Goal: Task Accomplishment & Management: Use online tool/utility

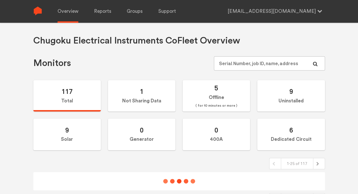
type input "[EMAIL_ADDRESS][DOMAIN_NAME]"
click at [346, 91] on div "Chugoku Electrical Instruments Co Fleet Overview Monitors [EMAIL_ADDRESS][DOMAI…" at bounding box center [179, 120] width 358 height 194
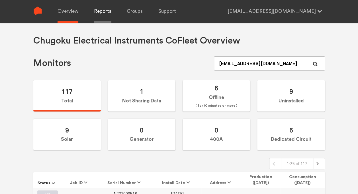
click at [100, 13] on link "Reports" at bounding box center [102, 11] width 17 height 23
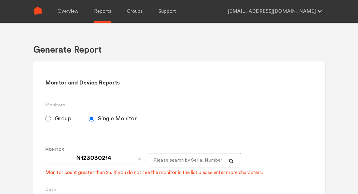
click at [60, 116] on span "Group" at bounding box center [63, 118] width 17 height 7
click at [51, 116] on input "Group" at bounding box center [48, 119] width 6 height 6
radio input "true"
radio input "false"
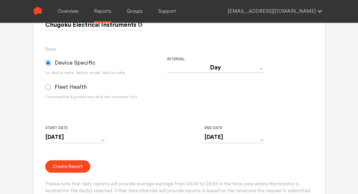
scroll to position [142, 0]
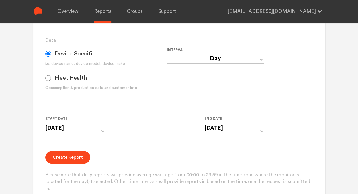
click at [75, 125] on input "[DATE]" at bounding box center [75, 128] width 60 height 12
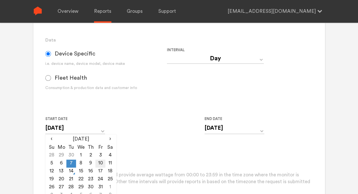
click at [99, 162] on td "10" at bounding box center [100, 164] width 10 height 8
type input "[DATE]"
click at [233, 132] on input "[DATE]" at bounding box center [234, 128] width 60 height 12
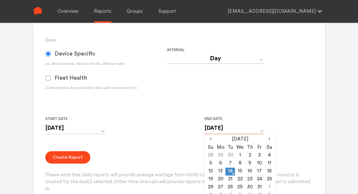
click at [224, 130] on input "[DATE]" at bounding box center [234, 128] width 60 height 12
click at [260, 163] on td "10" at bounding box center [260, 164] width 10 height 8
type input "[DATE]"
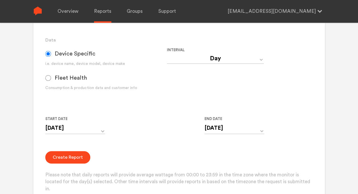
click at [141, 130] on div "Start Date [DATE] ‹ [DATE] › Su Mo Tu We Th Fr Sa 28 29 30 1 2 3 4 5 6 7 8 9 10…" at bounding box center [166, 129] width 243 height 26
click at [73, 157] on button "Create Report" at bounding box center [67, 157] width 45 height 13
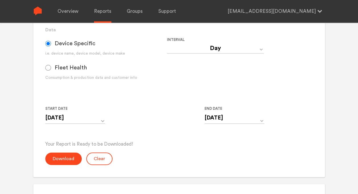
scroll to position [183, 0]
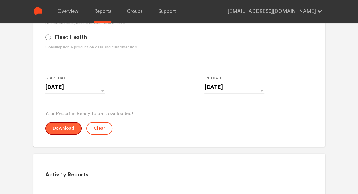
click at [62, 128] on button "Download" at bounding box center [63, 128] width 36 height 13
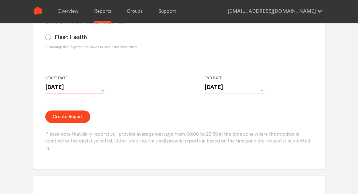
click at [103, 88] on input "[DATE]" at bounding box center [75, 88] width 60 height 12
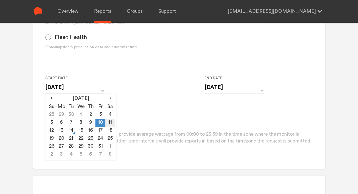
click at [109, 121] on td "11" at bounding box center [110, 123] width 10 height 8
type input "[DATE]"
click at [231, 86] on input "[DATE]" at bounding box center [234, 88] width 60 height 12
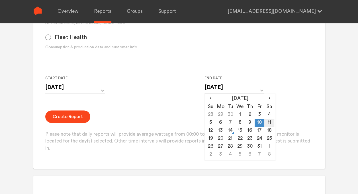
click at [268, 121] on td "11" at bounding box center [269, 123] width 10 height 8
type input "[DATE]"
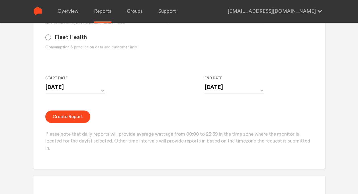
click at [163, 96] on div "Start Date [DATE] ‹ [DATE] › Su Mo Tu We Th Fr Sa 28 29 30 1 2 3 4 5 6 7 8 9 10…" at bounding box center [166, 88] width 243 height 26
click at [76, 117] on button "Create Report" at bounding box center [67, 116] width 45 height 13
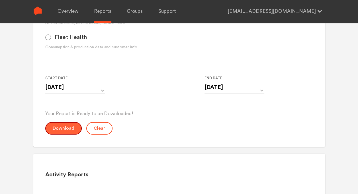
click at [63, 129] on button "Download" at bounding box center [63, 128] width 36 height 13
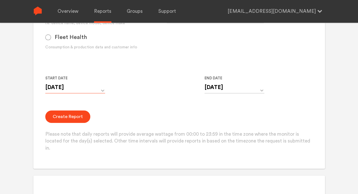
click at [92, 88] on input "[DATE]" at bounding box center [75, 88] width 60 height 12
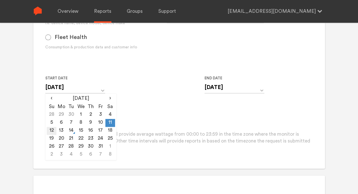
click at [51, 131] on td "12" at bounding box center [52, 131] width 10 height 8
type input "[DATE]"
click at [227, 89] on input "[DATE]" at bounding box center [234, 88] width 60 height 12
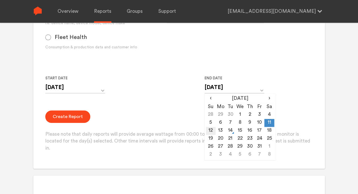
click at [210, 131] on td "12" at bounding box center [211, 131] width 10 height 8
type input "[DATE]"
click at [164, 115] on div "Create Report Please note that daily reports will provide average wattage from …" at bounding box center [178, 131] width 267 height 42
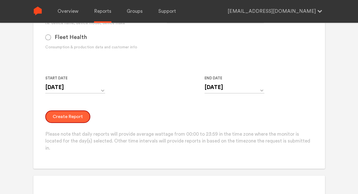
click at [77, 118] on button "Create Report" at bounding box center [67, 116] width 45 height 13
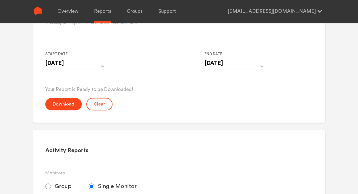
scroll to position [228, 0]
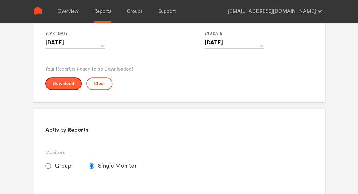
click at [65, 84] on button "Download" at bounding box center [63, 83] width 36 height 13
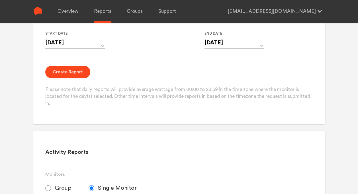
click at [62, 42] on input "[DATE]" at bounding box center [75, 43] width 60 height 12
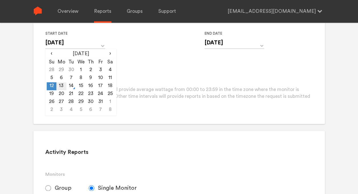
click at [61, 87] on td "13" at bounding box center [61, 86] width 10 height 8
type input "[DATE]"
click at [216, 43] on input "[DATE]" at bounding box center [234, 43] width 60 height 12
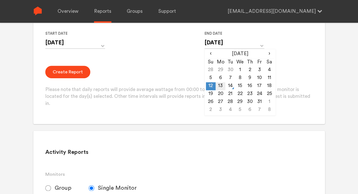
click at [223, 86] on td "13" at bounding box center [221, 86] width 10 height 8
type input "[DATE]"
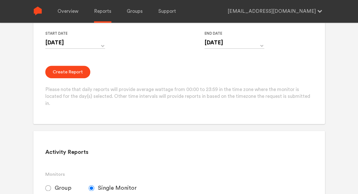
click at [78, 74] on button "Create Report" at bounding box center [67, 72] width 45 height 13
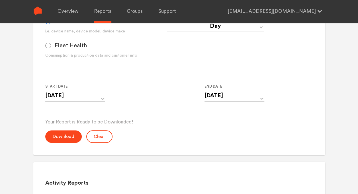
scroll to position [171, 0]
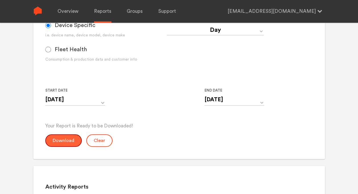
click at [69, 142] on button "Download" at bounding box center [63, 140] width 36 height 13
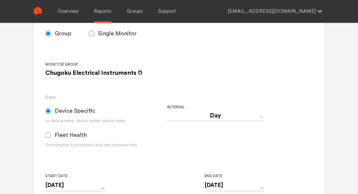
scroll to position [85, 0]
click at [220, 113] on select "Day Year Month Week Hour 30 Minute 15 Minute 5 Minute Minute" at bounding box center [215, 115] width 97 height 10
select select "Minute"
click at [167, 110] on select "Day Year Month Week Hour 30 Minute 15 Minute 5 Minute Minute" at bounding box center [215, 115] width 97 height 10
type input "[DATE] 12:00 AM"
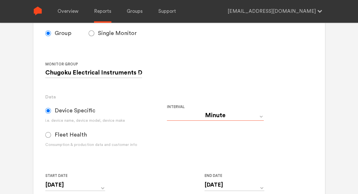
type input "[DATE] 11:59 PM"
click at [232, 142] on div "Interval Day Year Month Week Hour 30 Minute 15 Minute 5 Minute Minute" at bounding box center [228, 130] width 122 height 53
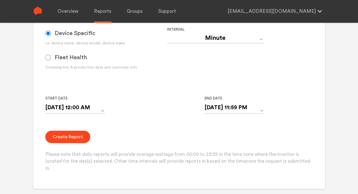
scroll to position [171, 0]
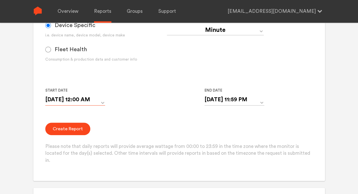
click at [84, 101] on input "[DATE] 12:00 AM" at bounding box center [75, 100] width 60 height 12
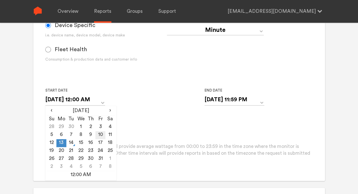
click at [98, 135] on td "10" at bounding box center [100, 135] width 10 height 8
type input "[DATE] 12:00 AM"
click at [100, 134] on td "10" at bounding box center [100, 135] width 10 height 8
click at [158, 129] on div "Create Report Please note that daily reports will provide average wattage from …" at bounding box center [178, 144] width 267 height 42
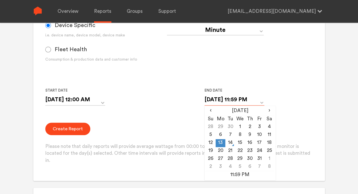
click at [250, 100] on input "[DATE] 11:59 PM" at bounding box center [234, 100] width 60 height 12
click at [260, 135] on td "10" at bounding box center [260, 135] width 10 height 8
type input "[DATE] 11:59 PM"
click at [173, 129] on div "Create Report Please note that daily reports will provide average wattage from …" at bounding box center [178, 144] width 267 height 42
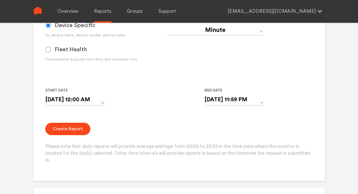
click at [75, 128] on button "Create Report" at bounding box center [67, 129] width 45 height 13
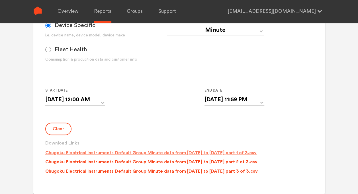
click at [256, 153] on p "Chugoku Electrical Instruments Default Group Minute data from [DATE] to [DATE] …" at bounding box center [150, 152] width 211 height 7
click at [257, 163] on p "Chugoku Electrical Instruments Default Group Minute data from [DATE] to [DATE] …" at bounding box center [151, 162] width 212 height 7
click at [257, 171] on p "Chugoku Electrical Instruments Default Group Minute data from [DATE] to [DATE] …" at bounding box center [151, 171] width 212 height 7
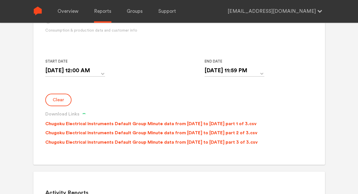
scroll to position [199, 0]
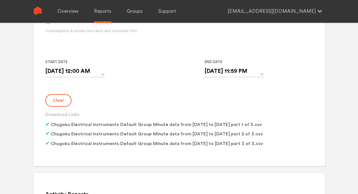
click at [92, 74] on input "[DATE] 12:00 AM" at bounding box center [75, 71] width 60 height 12
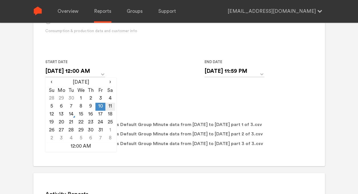
click at [109, 106] on td "11" at bounding box center [110, 107] width 10 height 8
type input "[DATE] 12:00 AM"
click at [237, 70] on input "[DATE] 11:59 PM" at bounding box center [234, 71] width 60 height 12
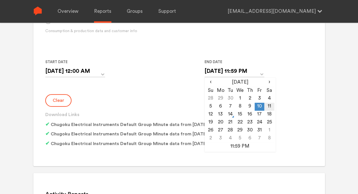
click at [273, 106] on td "11" at bounding box center [269, 107] width 10 height 8
type input "[DATE] 11:59 PM"
click at [126, 92] on form "Group Single Monitor Monitor Group Chugoku Electrical Instruments Default Group…" at bounding box center [178, 30] width 267 height 237
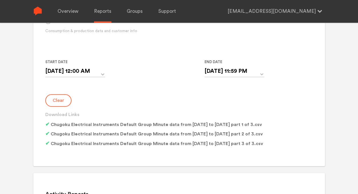
click at [64, 103] on button "Clear" at bounding box center [58, 100] width 26 height 13
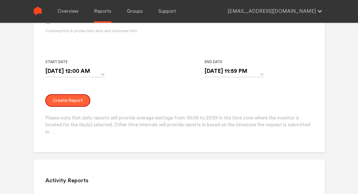
click at [75, 102] on button "Create Report" at bounding box center [67, 100] width 45 height 13
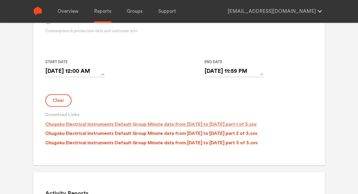
click at [229, 125] on p "Chugoku Electrical Instruments Default Group Minute data from [DATE] to [DATE] …" at bounding box center [150, 124] width 211 height 7
click at [232, 136] on p "Chugoku Electrical Instruments Default Group Minute data from [DATE] to [DATE] …" at bounding box center [151, 133] width 212 height 7
click at [233, 143] on p "Chugoku Electrical Instruments Default Group Minute data from [DATE] to [DATE] …" at bounding box center [151, 142] width 212 height 7
